Goal: Find specific page/section: Find specific page/section

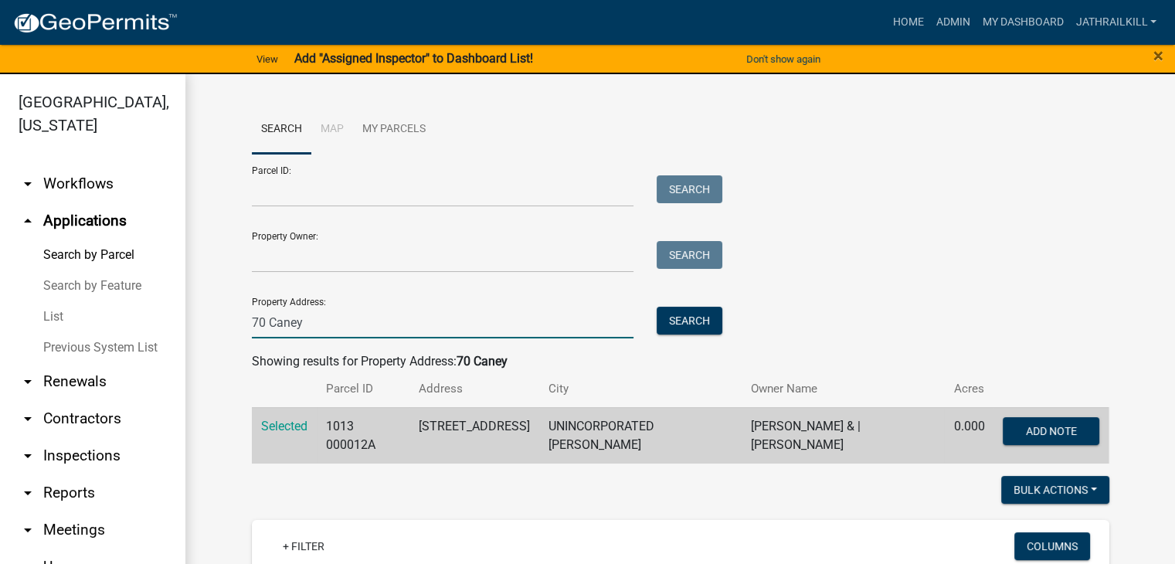
click at [389, 311] on input "70 Caney" at bounding box center [443, 323] width 382 height 32
click at [390, 313] on input "70 Caney" at bounding box center [443, 323] width 382 height 32
type input "\"
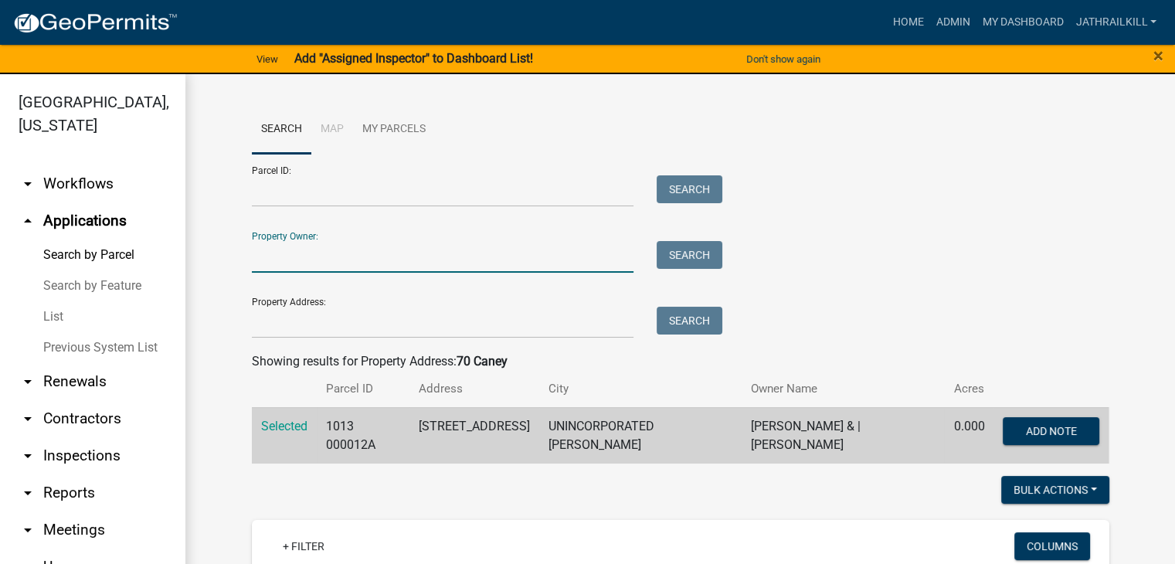
click at [321, 257] on input "Property Owner:" at bounding box center [443, 257] width 382 height 32
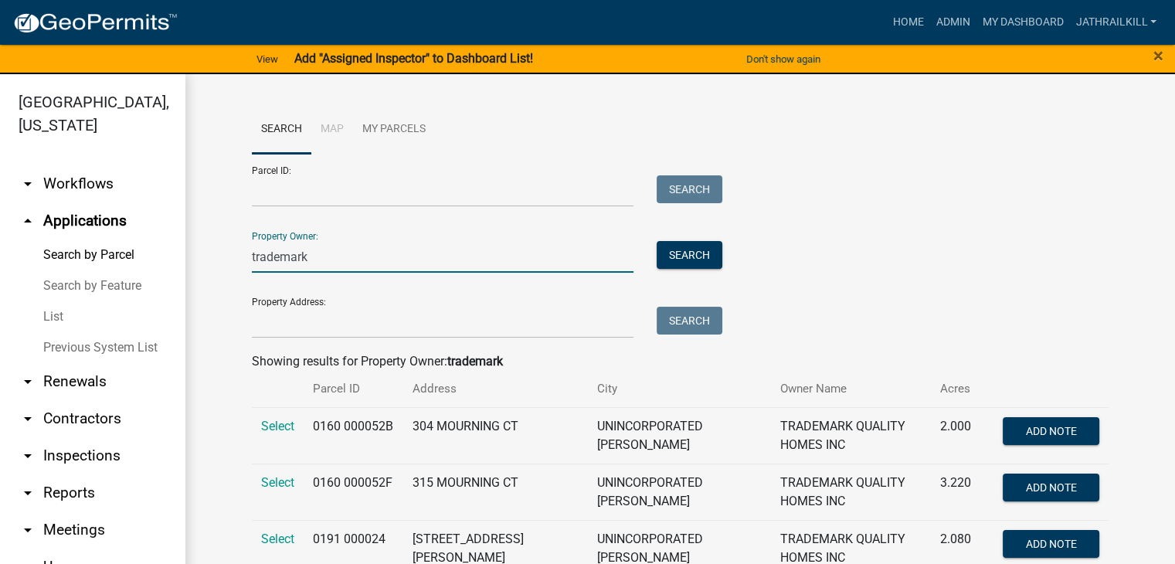
click at [341, 267] on input "trademark" at bounding box center [443, 257] width 382 height 32
click at [340, 267] on input "trademark" at bounding box center [443, 257] width 382 height 32
type input "t"
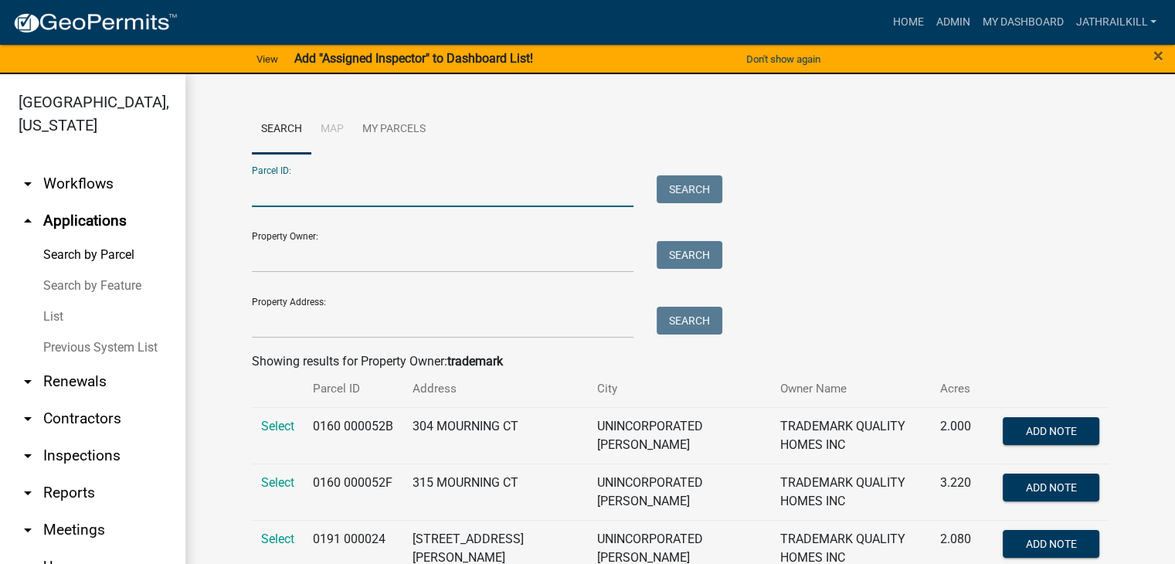
drag, startPoint x: 449, startPoint y: 190, endPoint x: 447, endPoint y: 198, distance: 8.1
click at [448, 189] on input "Parcel ID:" at bounding box center [443, 191] width 382 height 32
paste input "0430 000119A"
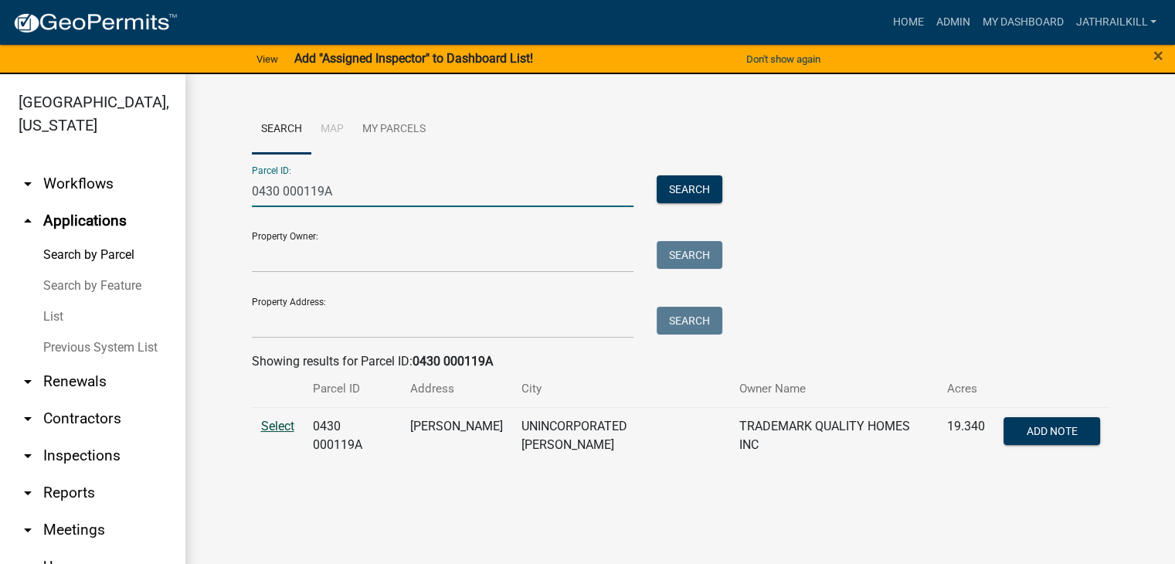
type input "0430 000119A"
click at [277, 426] on span "Select" at bounding box center [277, 426] width 33 height 15
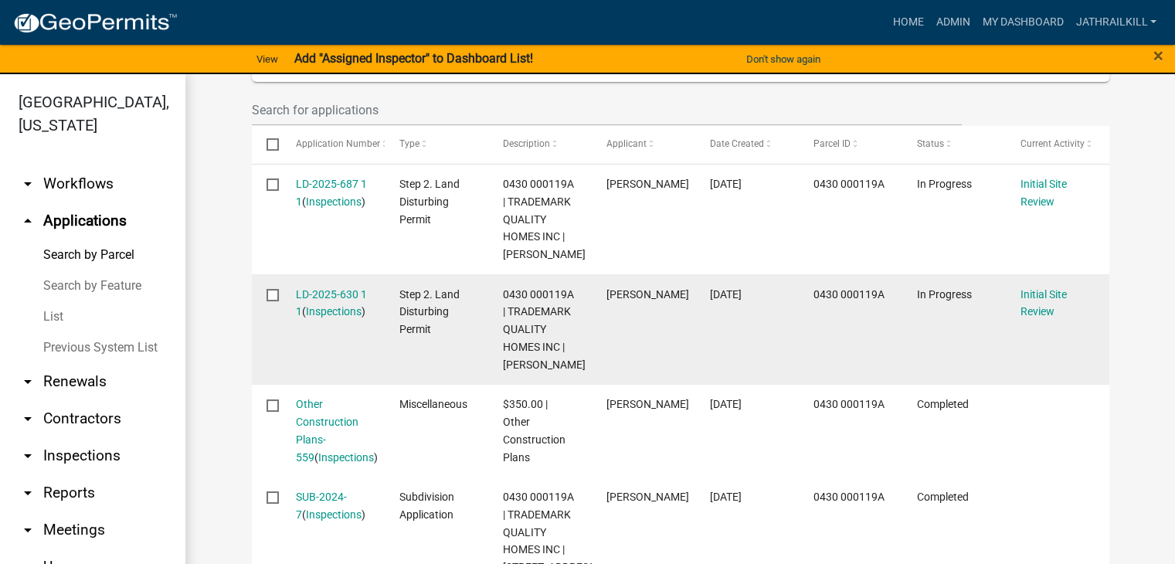
scroll to position [541, 0]
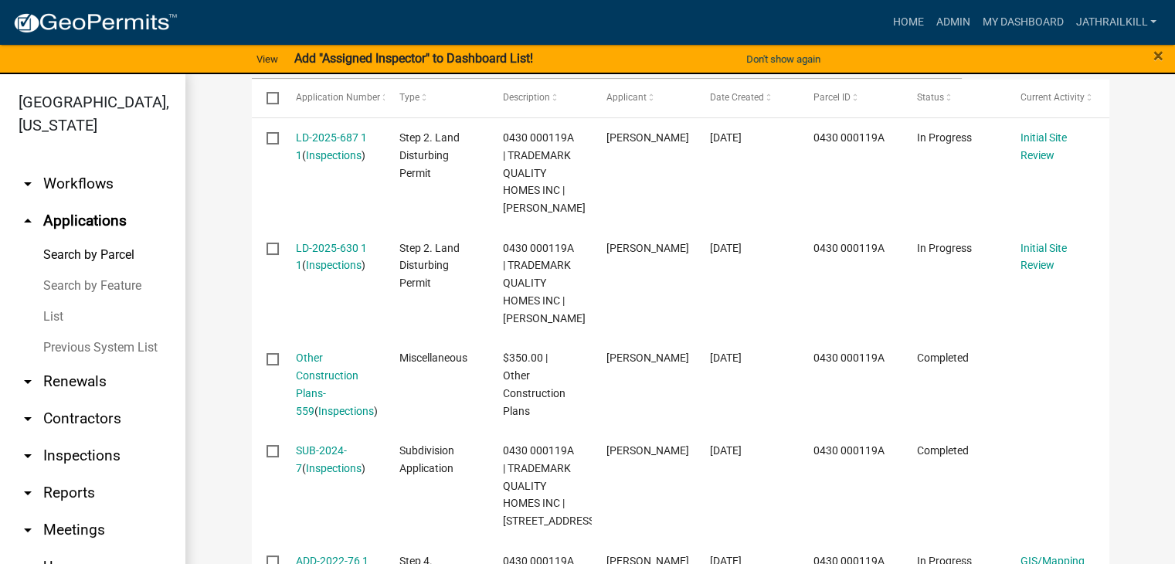
click at [330, 405] on link "Other Construction Plans-559" at bounding box center [327, 384] width 63 height 65
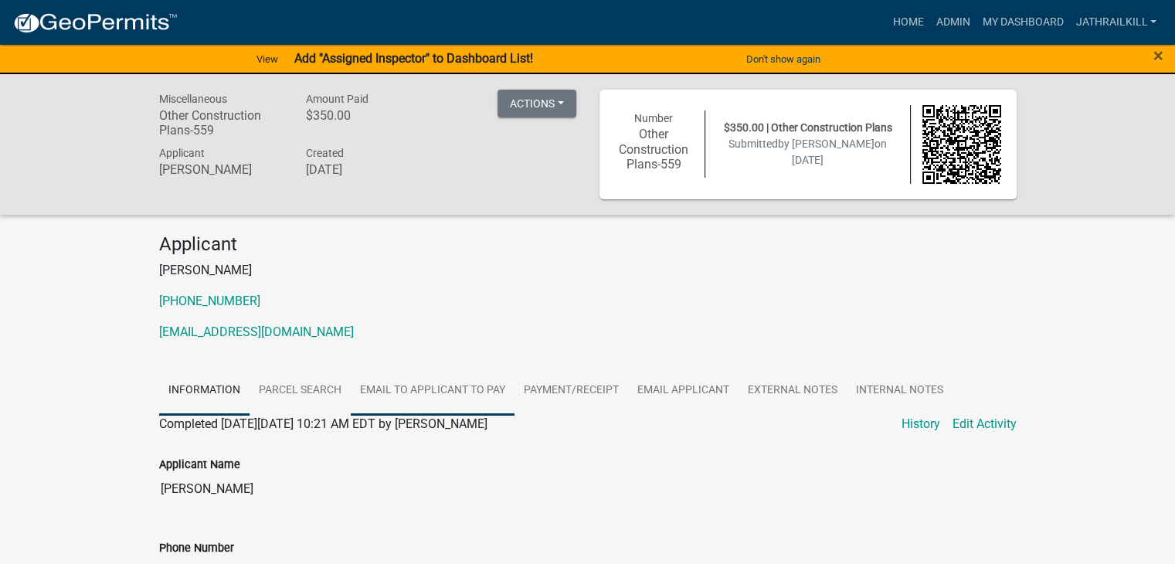
click at [409, 386] on link "Email to applicant to pay" at bounding box center [433, 390] width 164 height 49
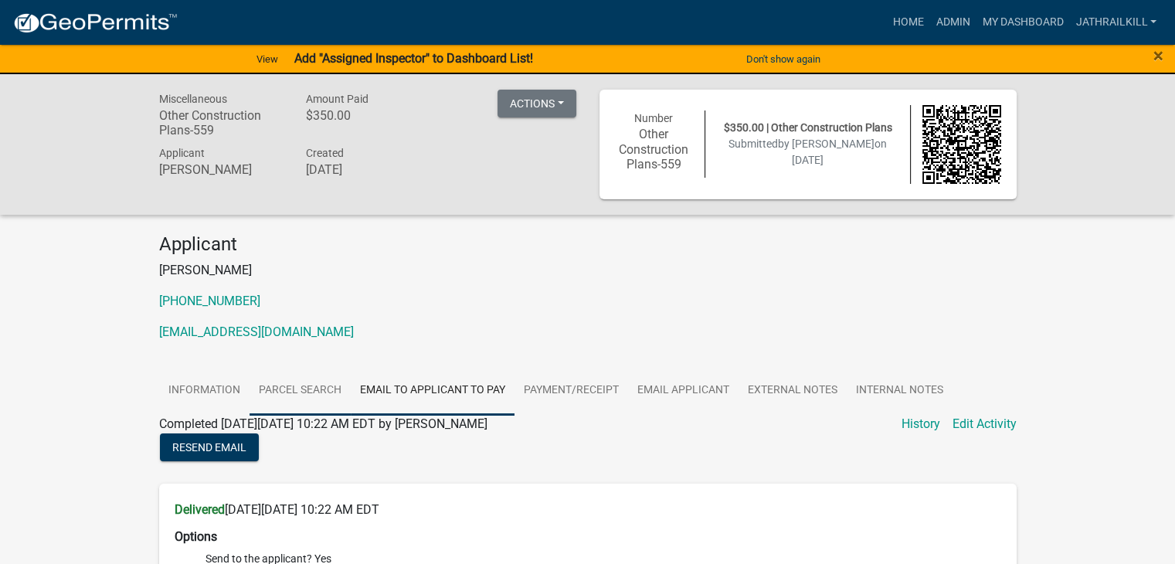
click at [330, 413] on link "Parcel search" at bounding box center [300, 390] width 101 height 49
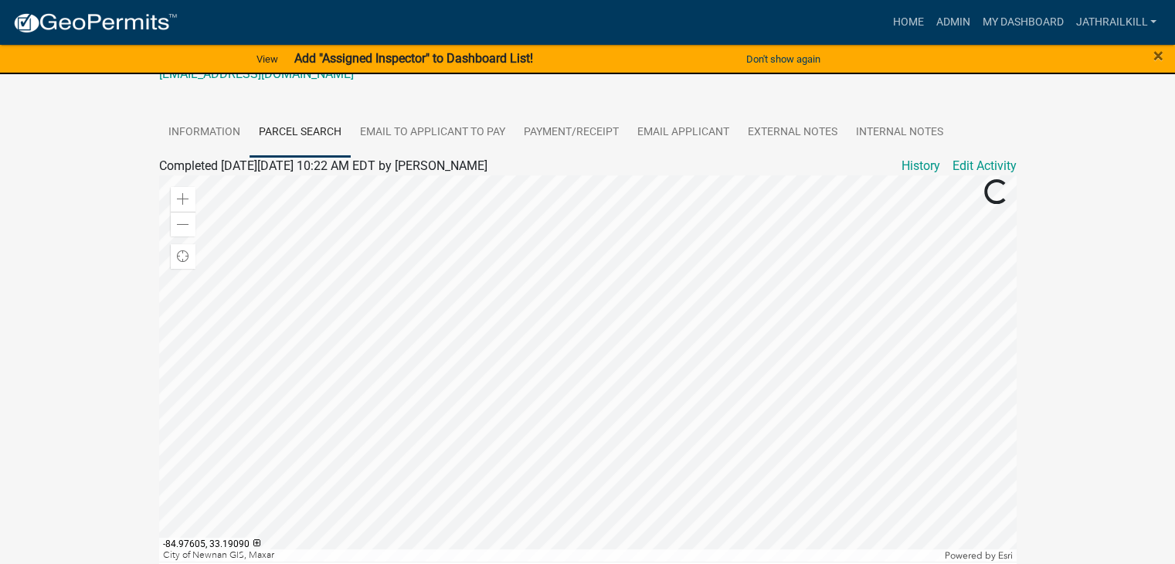
scroll to position [232, 0]
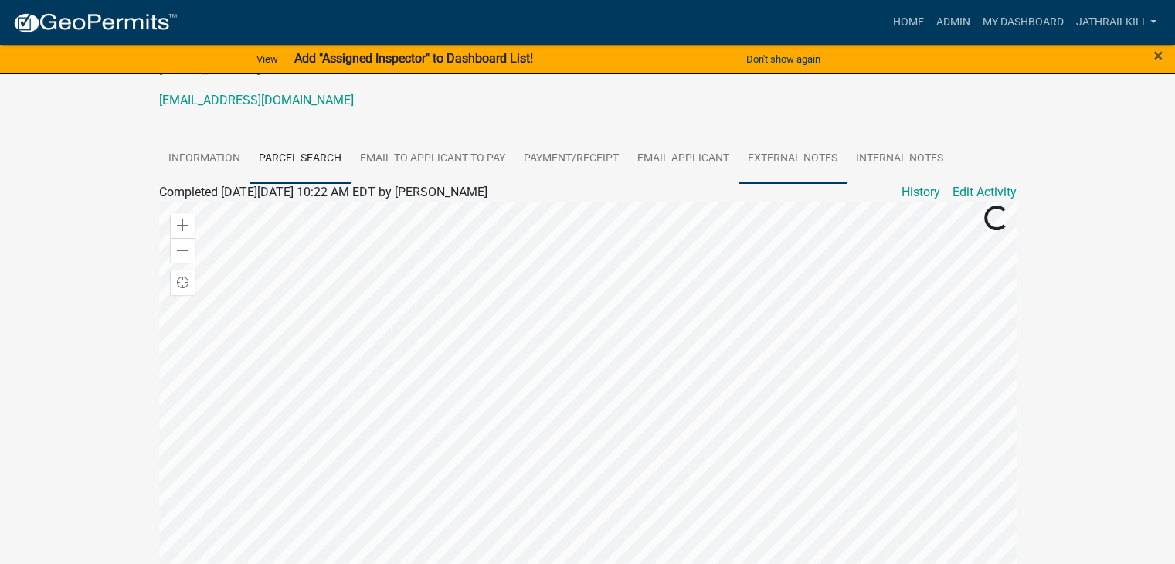
click at [788, 149] on link "External Notes" at bounding box center [793, 158] width 108 height 49
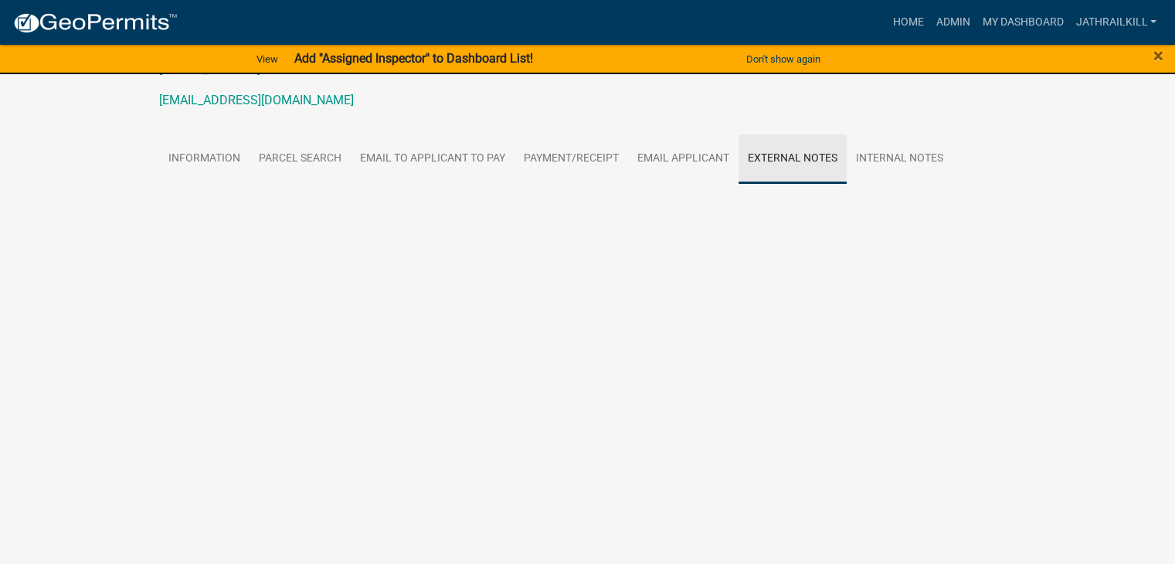
scroll to position [188, 0]
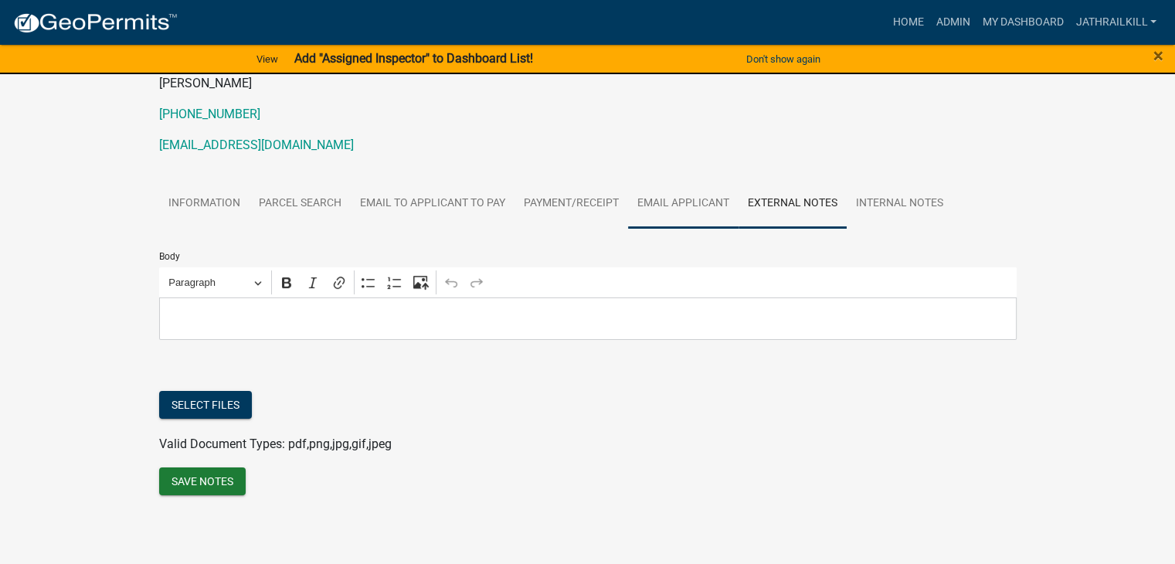
click at [704, 204] on link "Email Applicant" at bounding box center [683, 203] width 110 height 49
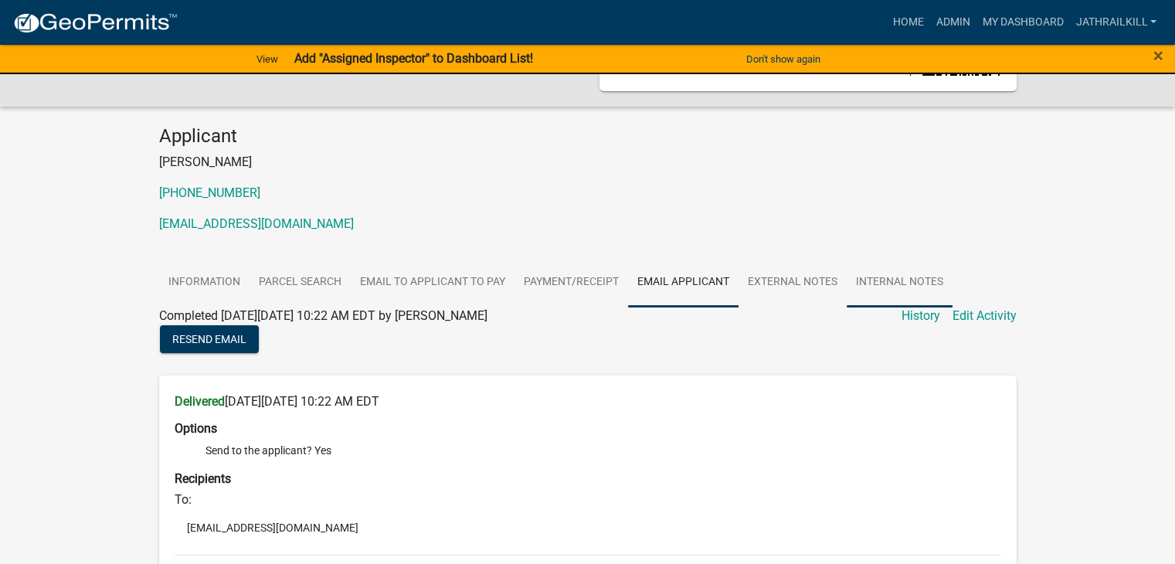
scroll to position [81, 0]
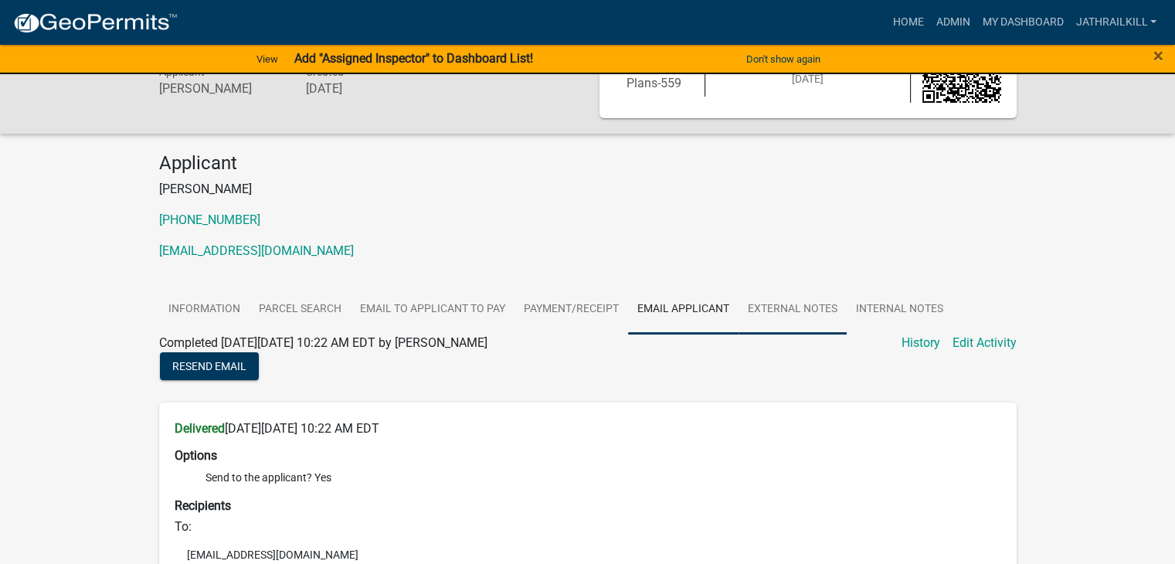
click at [834, 307] on link "External Notes" at bounding box center [793, 309] width 108 height 49
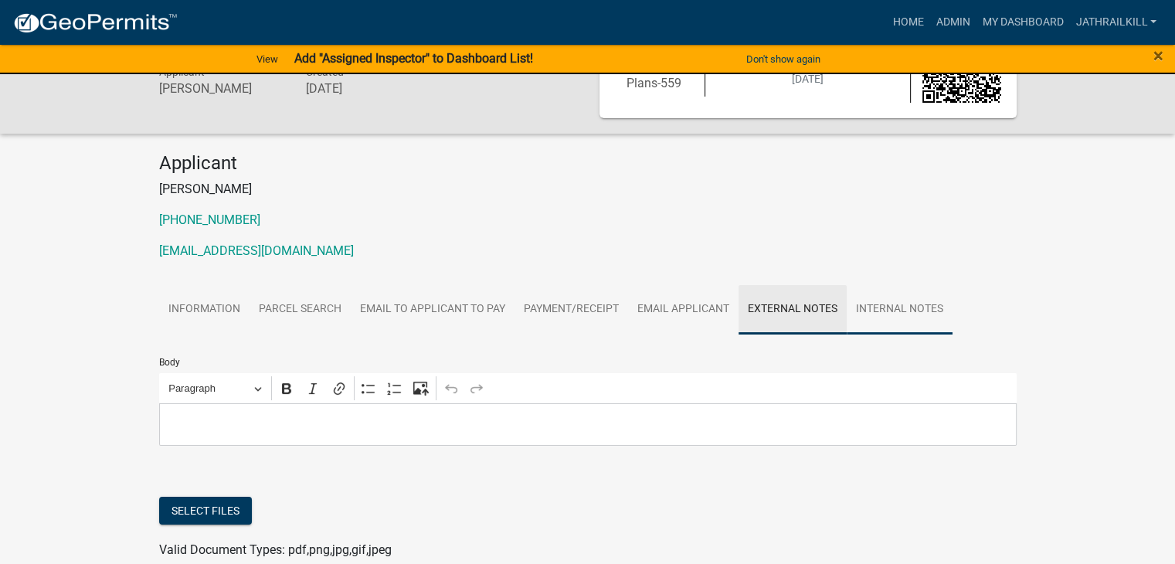
click at [878, 311] on link "Internal Notes" at bounding box center [900, 309] width 106 height 49
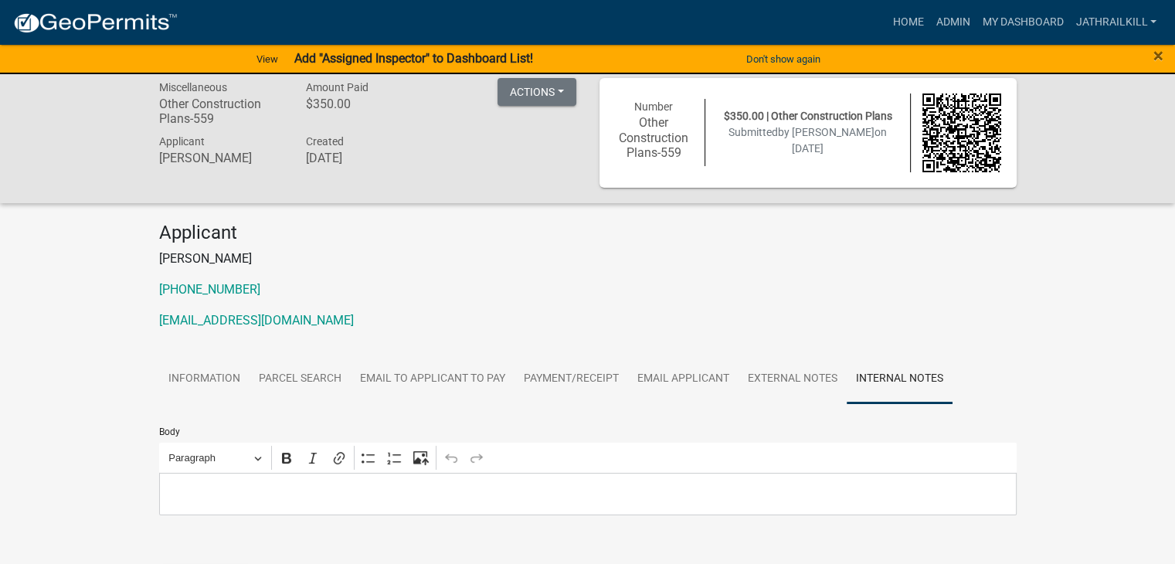
scroll to position [0, 0]
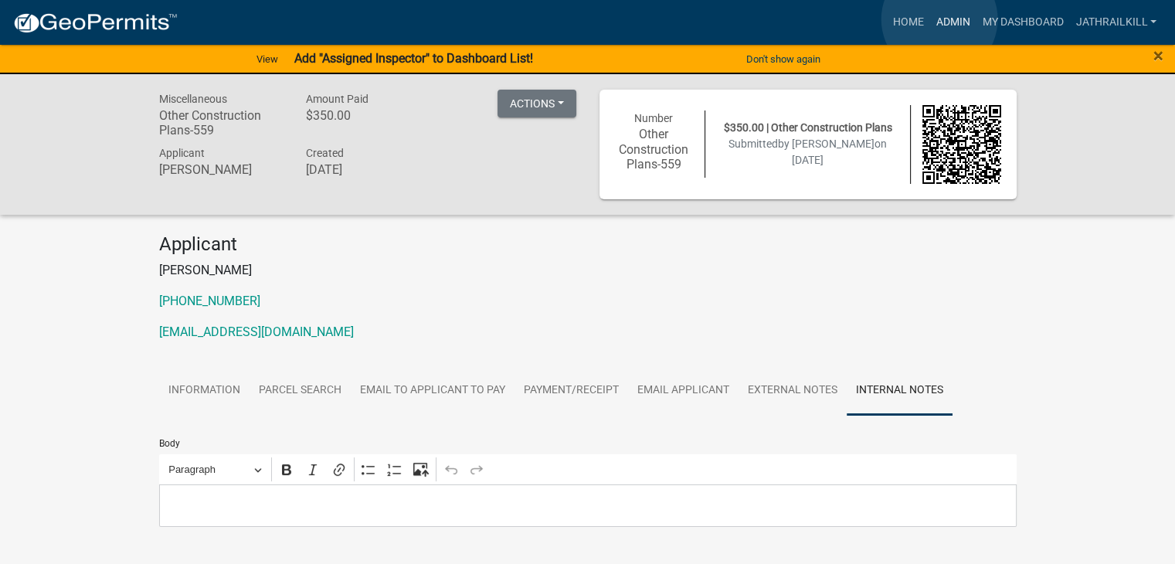
click at [936, 20] on link "Admin" at bounding box center [952, 22] width 46 height 29
